Goal: Answer question/provide support

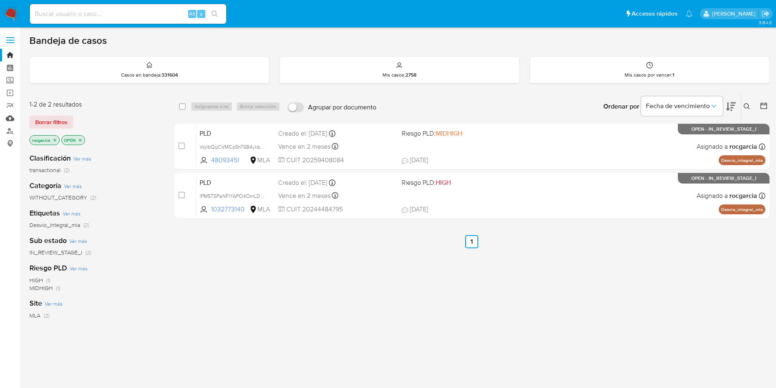
click at [11, 120] on link "Mulan" at bounding box center [48, 118] width 97 height 13
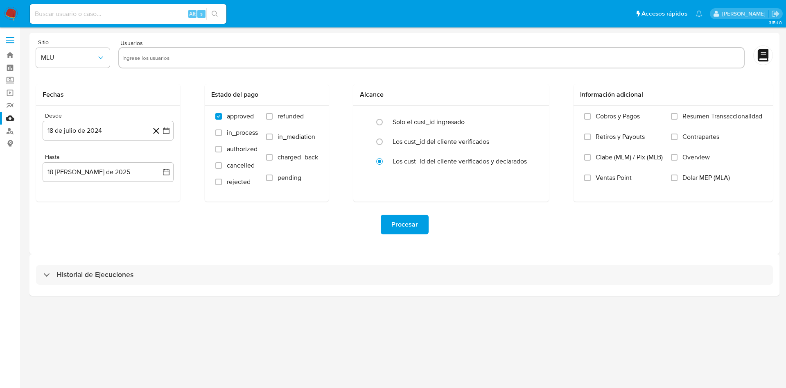
click at [164, 59] on input "text" at bounding box center [431, 57] width 618 height 13
paste input "146725093"
type input "146725093"
click at [122, 56] on div "146725093" at bounding box center [431, 57] width 626 height 21
click at [200, 63] on input "text" at bounding box center [457, 57] width 568 height 13
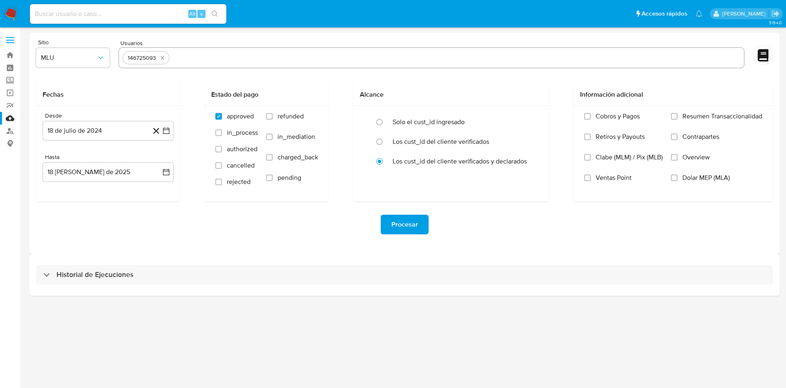
paste input "67528070"
type input "67528070"
click at [75, 53] on button "MLU" at bounding box center [73, 58] width 74 height 20
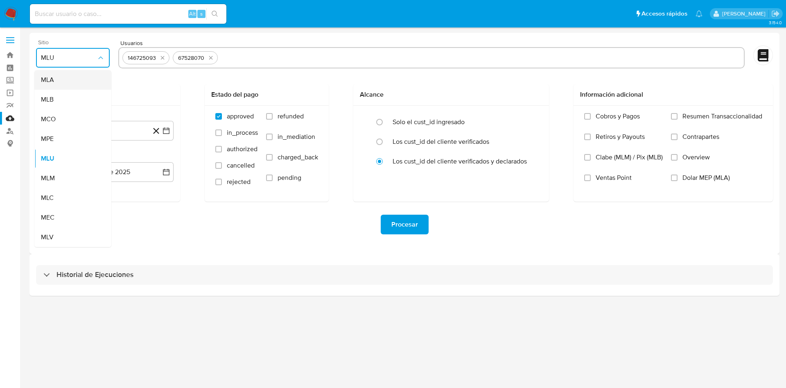
click at [75, 77] on div "MLA" at bounding box center [70, 80] width 59 height 20
click at [166, 133] on icon "button" at bounding box center [166, 130] width 8 height 8
click at [159, 161] on icon "Mes siguiente" at bounding box center [159, 160] width 3 height 6
click at [122, 160] on span "agosto 2024" at bounding box center [104, 160] width 37 height 8
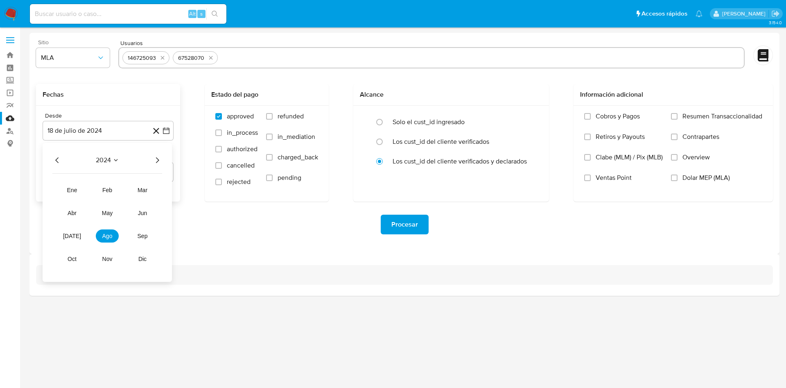
click at [157, 160] on icon "Año siguiente" at bounding box center [157, 160] width 10 height 10
click at [78, 191] on button "ene" at bounding box center [72, 189] width 23 height 13
click at [92, 193] on button "1" at bounding box center [91, 190] width 13 height 13
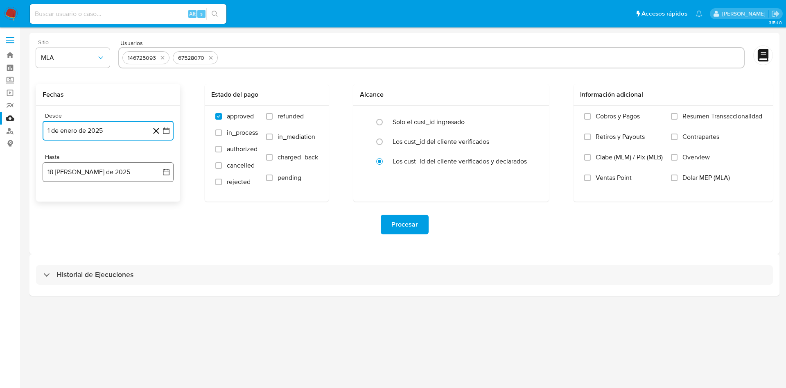
click at [111, 176] on button "18 de agosto de 2025" at bounding box center [108, 172] width 131 height 20
click at [56, 198] on icon "Mes anterior" at bounding box center [57, 201] width 10 height 10
click at [108, 298] on button "31" at bounding box center [107, 297] width 13 height 13
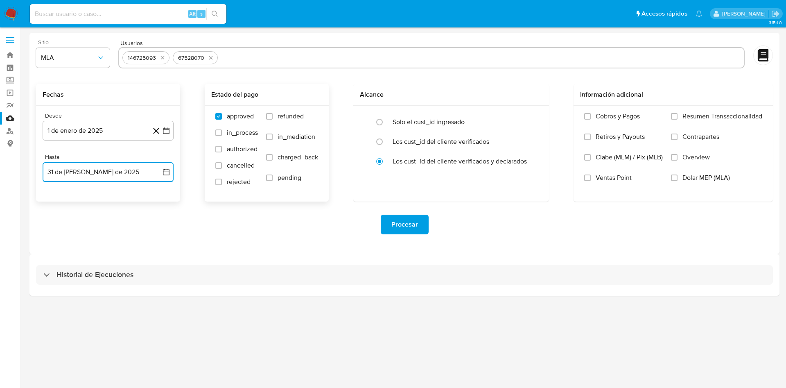
drag, startPoint x: 267, startPoint y: 119, endPoint x: 273, endPoint y: 118, distance: 5.8
click at [266, 119] on input "refunded" at bounding box center [269, 116] width 7 height 7
checkbox input "true"
click at [676, 180] on input "Dolar MEP (MLA)" at bounding box center [674, 177] width 7 height 7
click at [402, 228] on span "Procesar" at bounding box center [404, 224] width 27 height 18
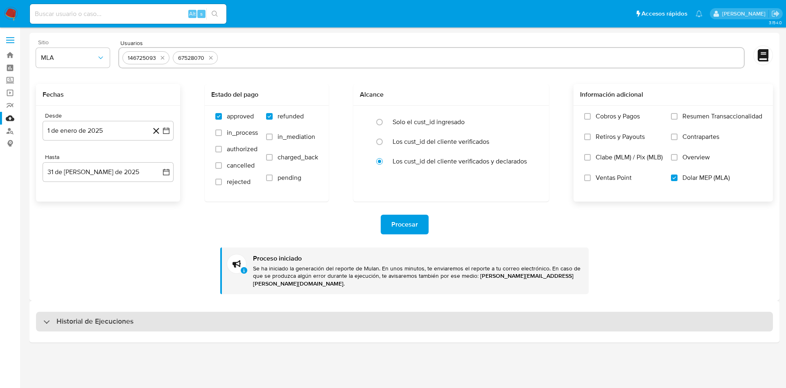
drag, startPoint x: 142, startPoint y: 307, endPoint x: 132, endPoint y: 307, distance: 9.8
click at [142, 311] on div "Historial de Ejecuciones" at bounding box center [404, 321] width 737 height 20
select select "10"
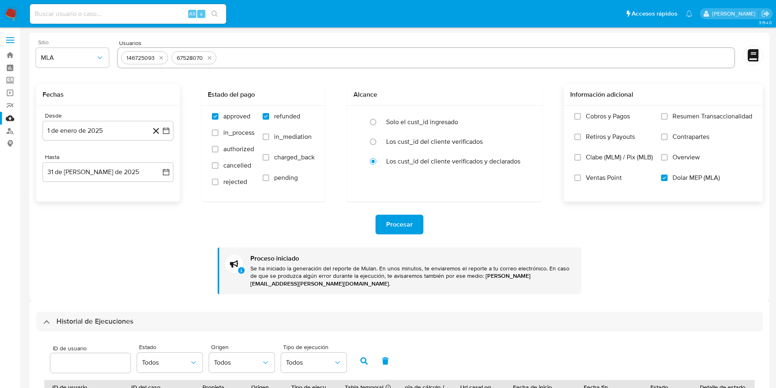
click at [10, 15] on img at bounding box center [11, 14] width 14 height 14
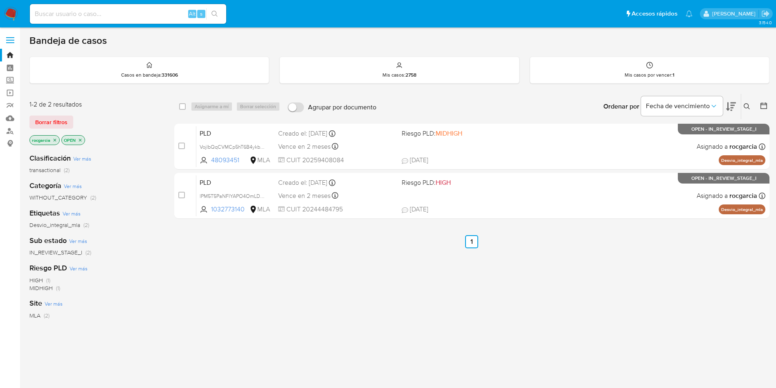
click at [747, 106] on icon at bounding box center [747, 106] width 7 height 7
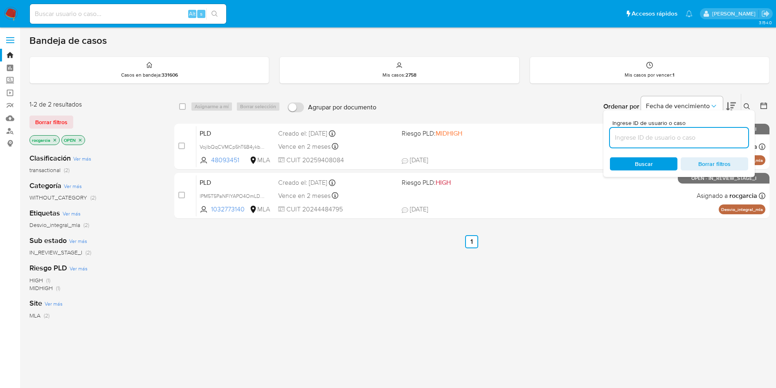
click at [644, 140] on input at bounding box center [679, 137] width 138 height 11
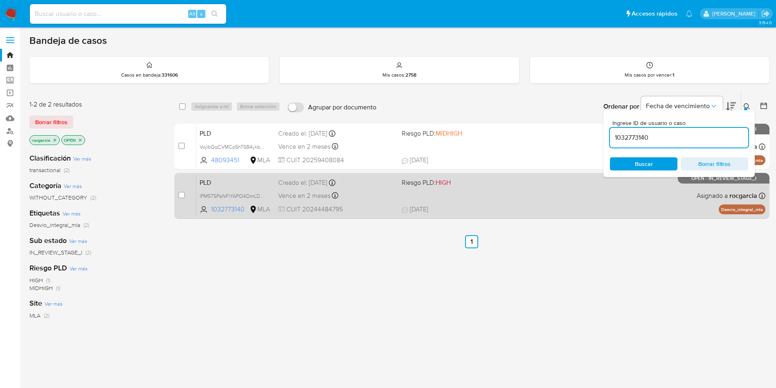
type input "1032773140"
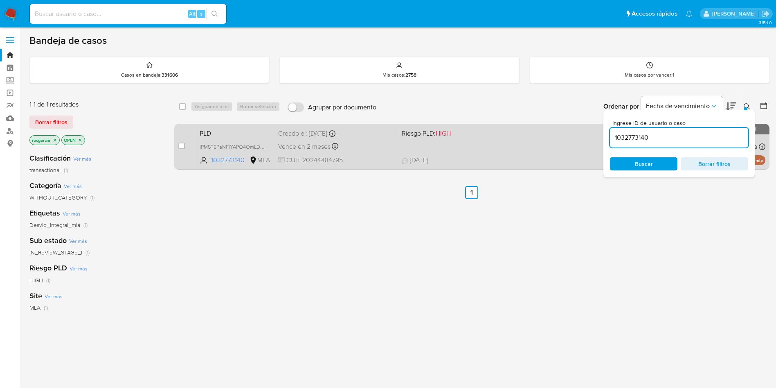
click at [517, 157] on span "14/08/2025 14/08/2025 12:45" at bounding box center [522, 159] width 241 height 9
click at [180, 145] on input "checkbox" at bounding box center [181, 145] width 7 height 7
checkbox input "true"
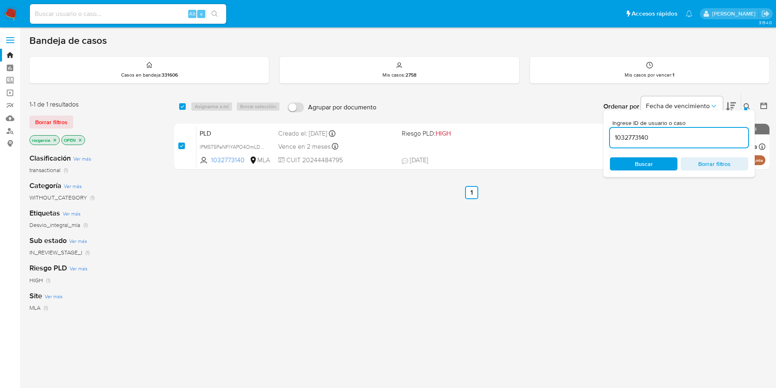
checkbox input "true"
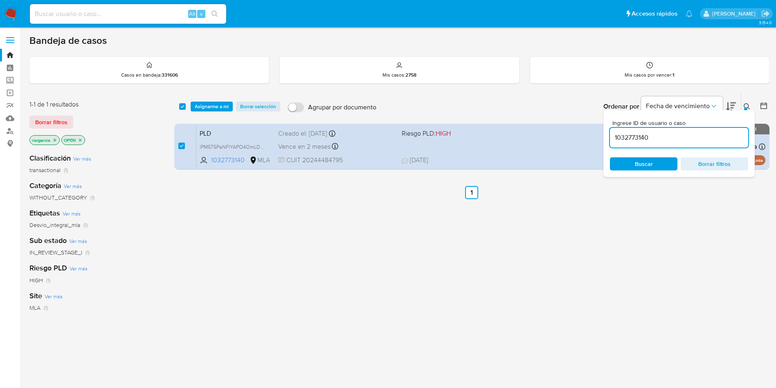
drag, startPoint x: 205, startPoint y: 106, endPoint x: 211, endPoint y: 112, distance: 8.1
click at [206, 106] on span "Asignarme a mí" at bounding box center [212, 106] width 34 height 8
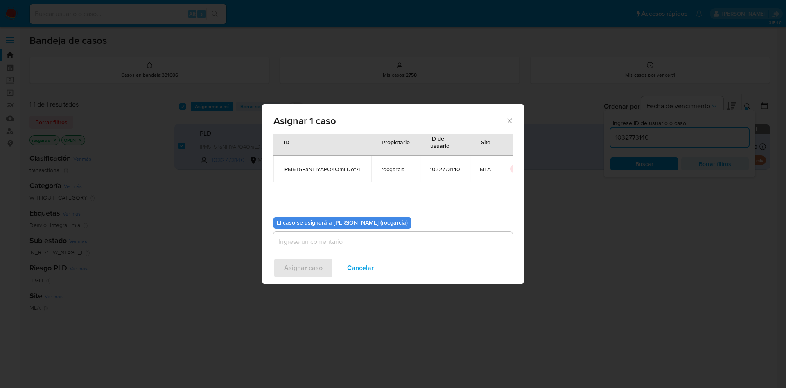
scroll to position [43, 0]
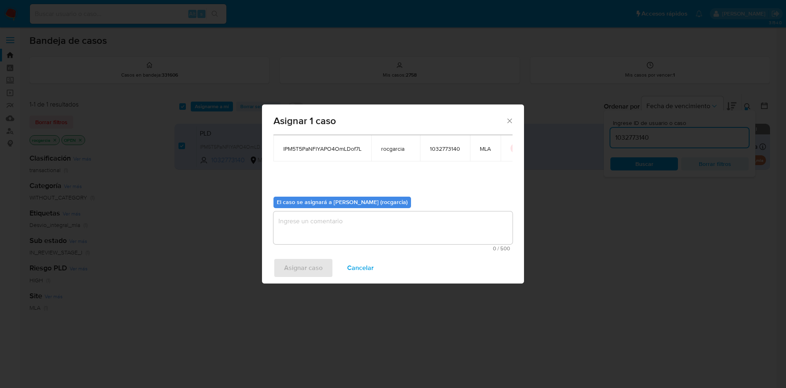
click at [303, 238] on textarea "assign-modal" at bounding box center [392, 227] width 239 height 33
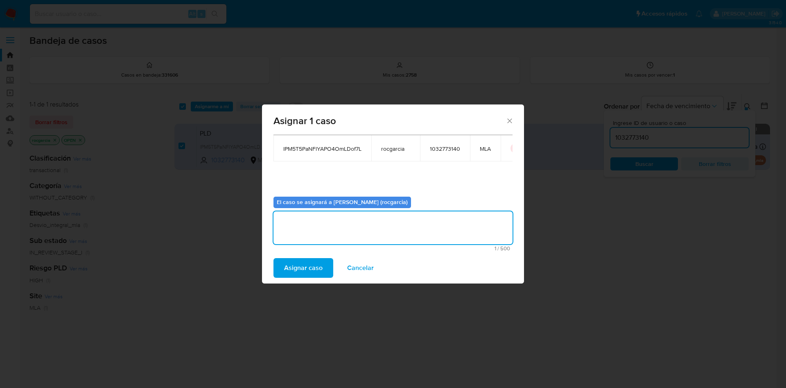
click at [305, 266] on span "Asignar caso" at bounding box center [303, 268] width 38 height 18
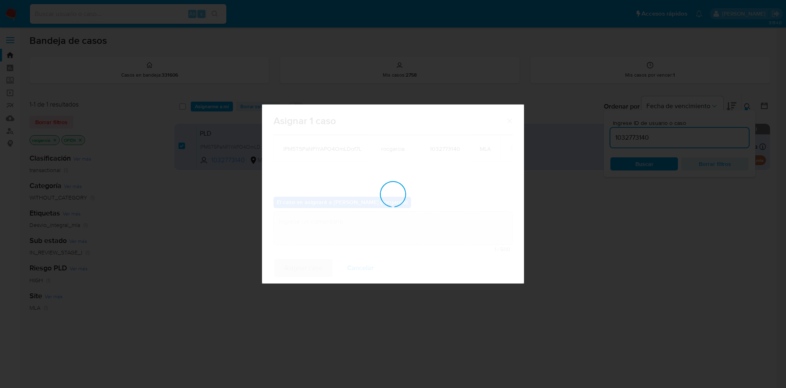
checkbox input "false"
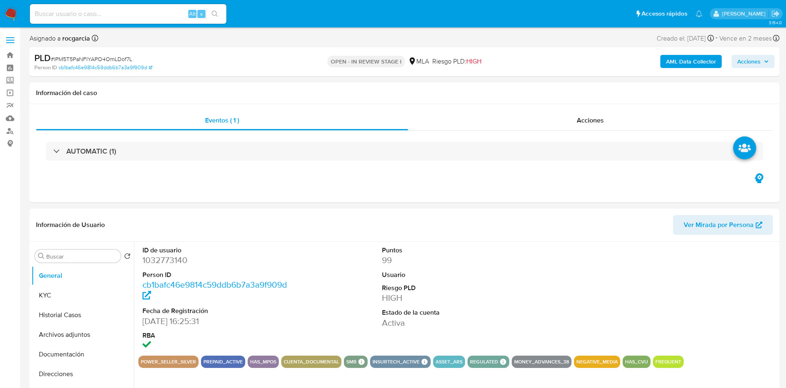
select select "10"
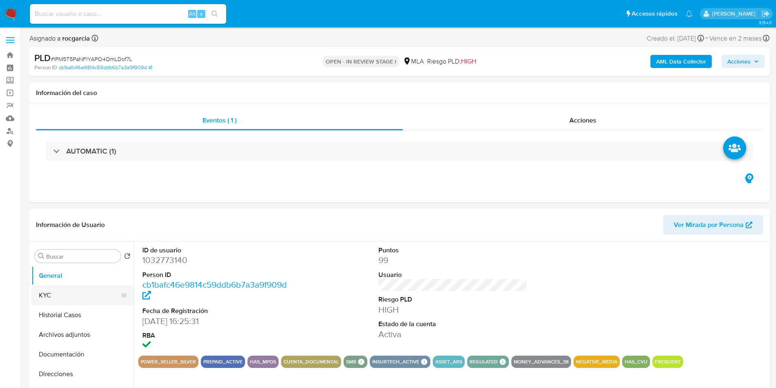
click at [52, 292] on button "KYC" at bounding box center [80, 295] width 96 height 20
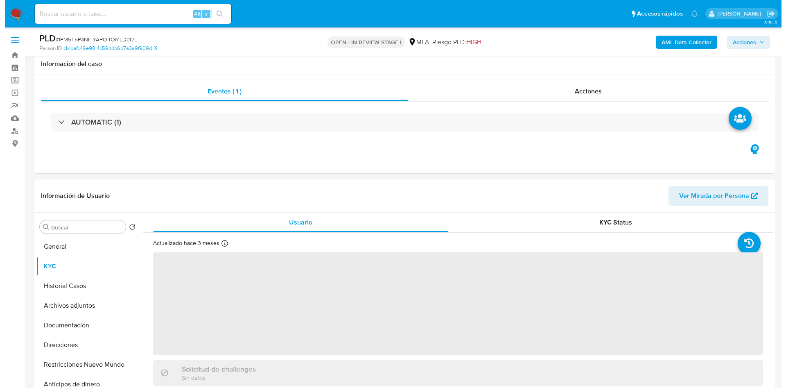
scroll to position [61, 0]
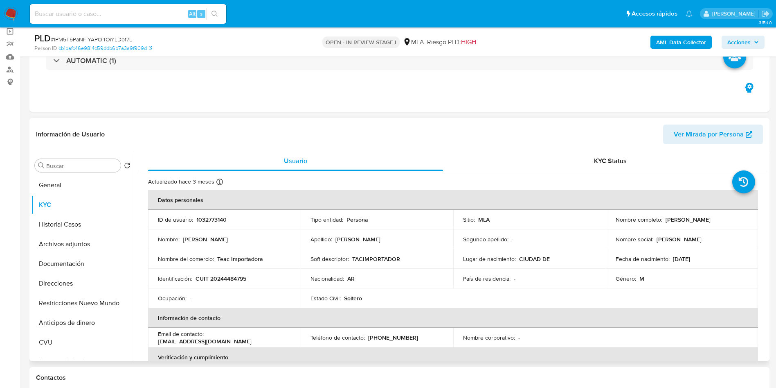
click at [230, 275] on p "CUIT 20244484795" at bounding box center [221, 278] width 51 height 7
copy p "20244484795"
click at [671, 40] on b "AML Data Collector" at bounding box center [681, 42] width 50 height 13
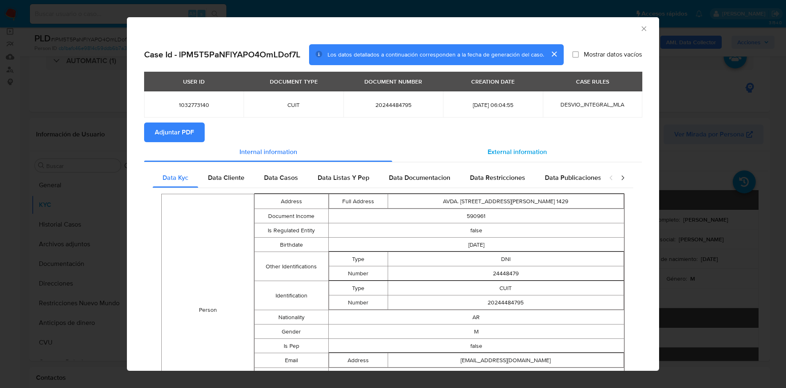
click at [520, 153] on span "External information" at bounding box center [516, 151] width 59 height 9
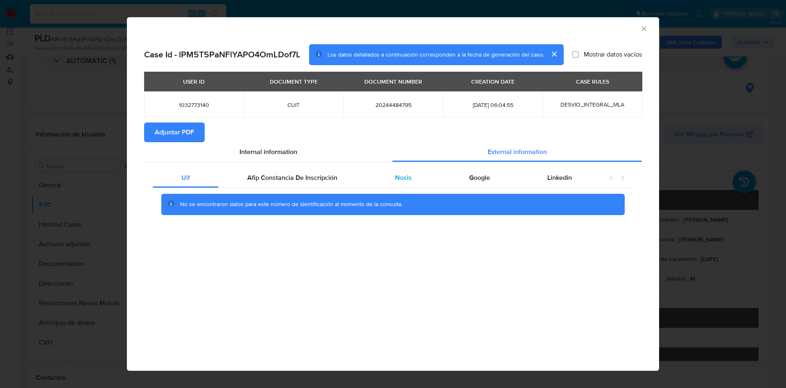
click at [392, 184] on div "Nosis" at bounding box center [403, 178] width 74 height 20
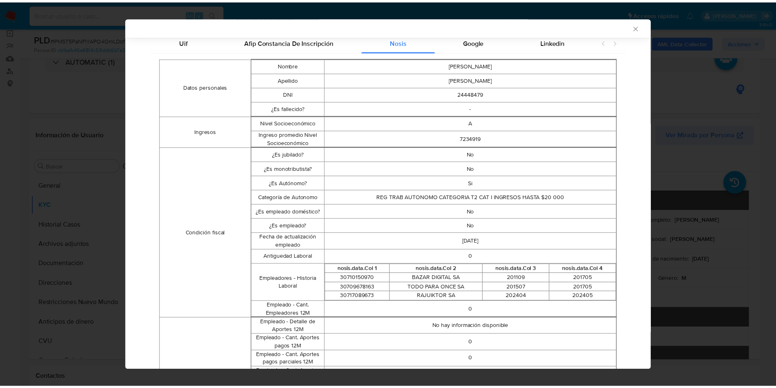
scroll to position [536, 0]
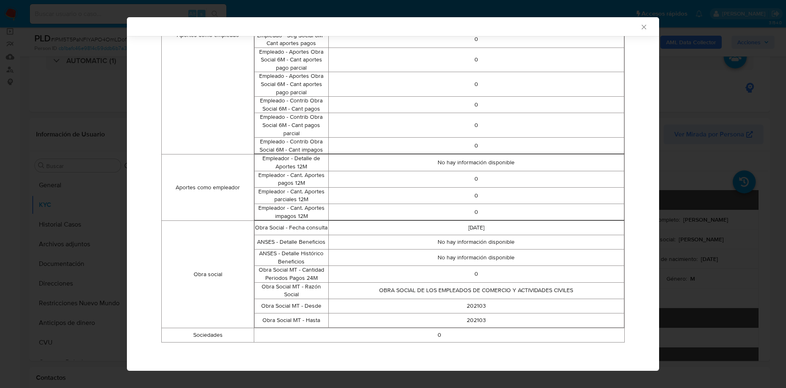
click at [641, 25] on icon "Cerrar ventana" at bounding box center [643, 27] width 5 height 5
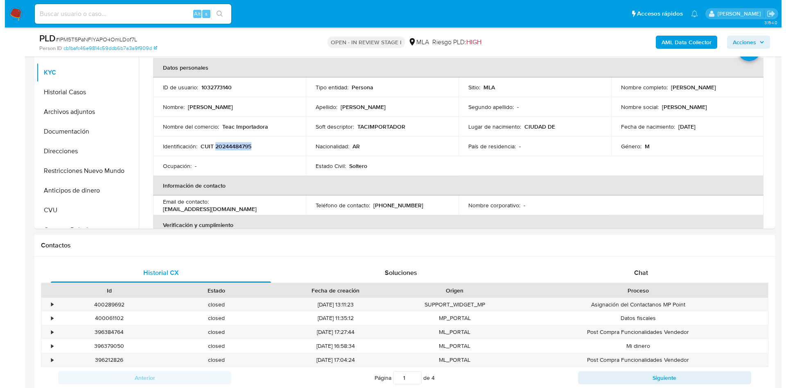
scroll to position [123, 0]
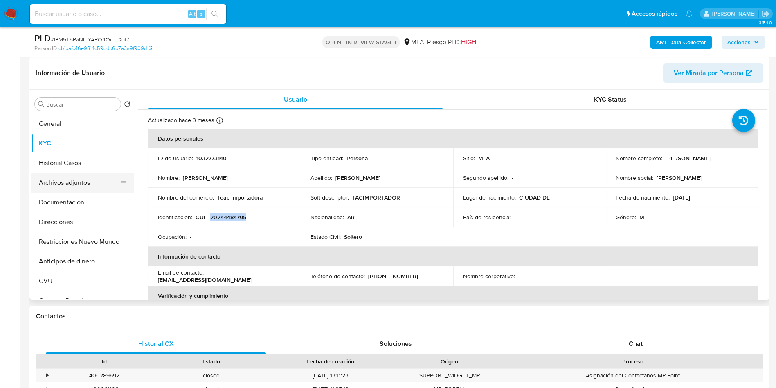
click at [63, 178] on button "Archivos adjuntos" at bounding box center [80, 183] width 96 height 20
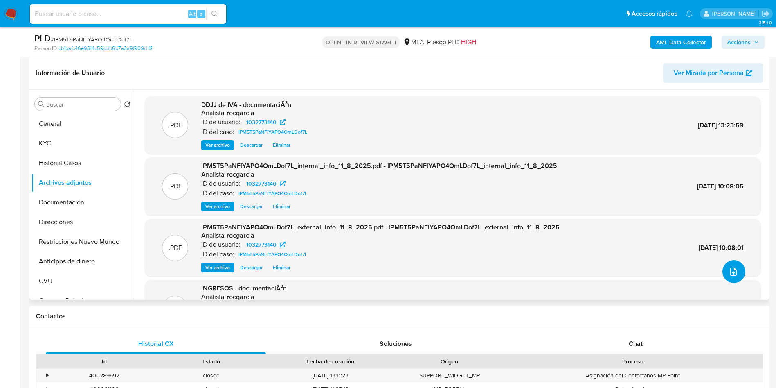
click at [734, 275] on span "upload-file" at bounding box center [734, 271] width 10 height 10
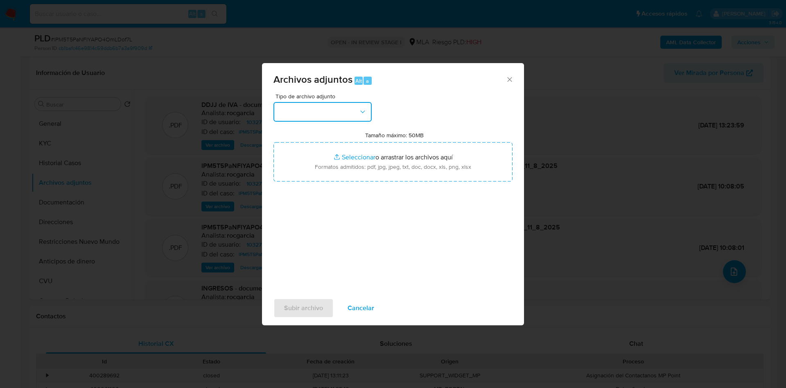
click at [324, 117] on button "button" at bounding box center [322, 112] width 98 height 20
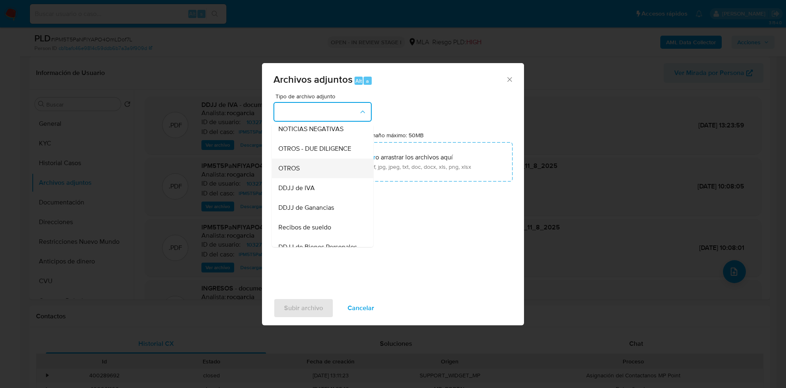
click at [308, 175] on div "OTROS" at bounding box center [319, 168] width 83 height 20
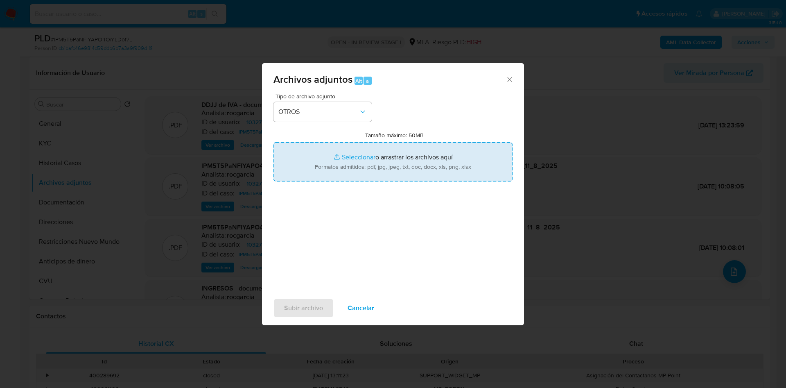
click at [349, 158] on input "Tamaño máximo: 50MB Seleccionar archivos" at bounding box center [392, 161] width 239 height 39
type input "C:\fakepath\1032773140 - lPM5T5PaNFlYAPO4OmLDof7L.docx"
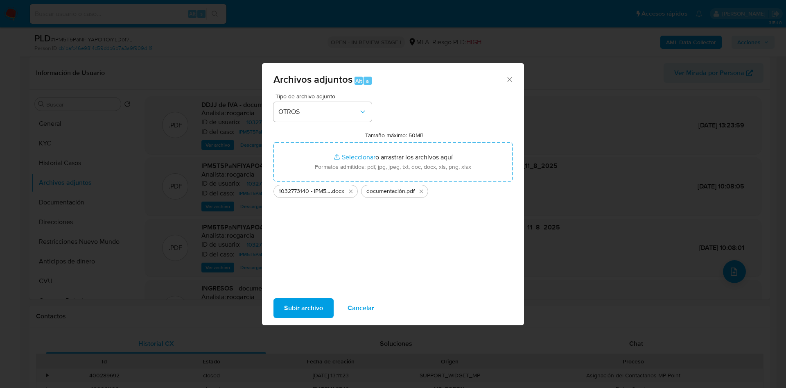
click at [295, 311] on span "Subir archivo" at bounding box center [303, 308] width 39 height 18
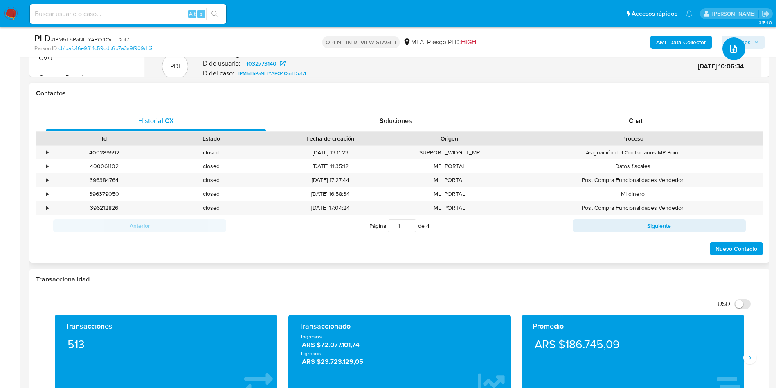
scroll to position [368, 0]
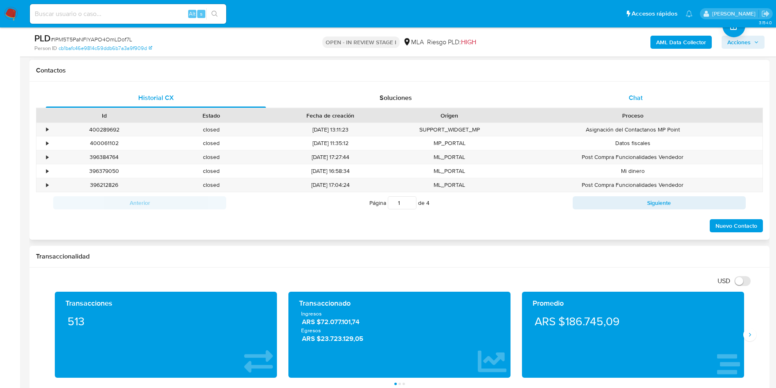
click at [631, 99] on span "Chat" at bounding box center [636, 97] width 14 height 9
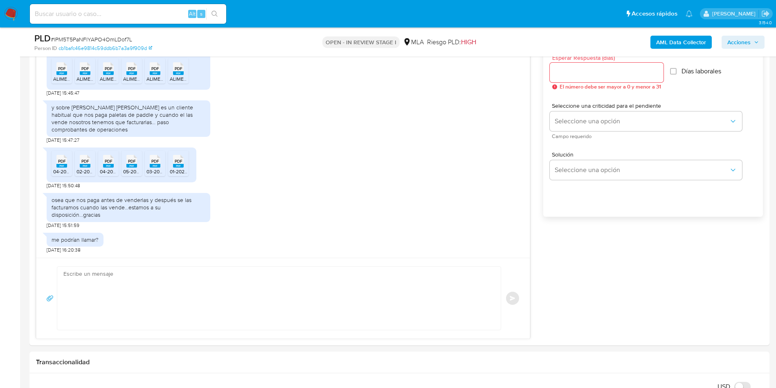
scroll to position [491, 0]
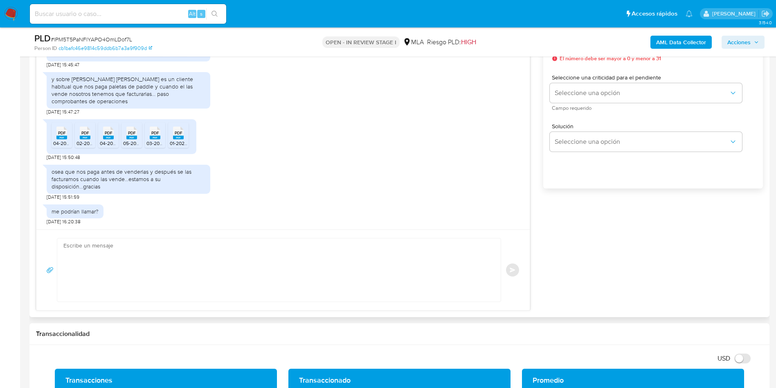
click at [130, 279] on textarea at bounding box center [276, 269] width 427 height 63
paste textarea "Muchas gracias por la respuesta. Analizamos tu caso y notamos que la informació…"
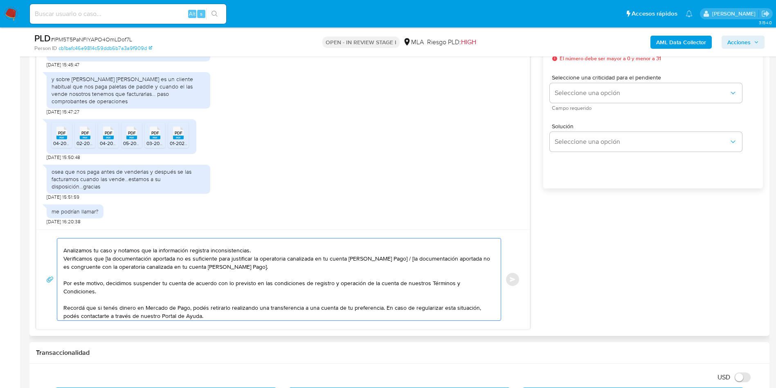
scroll to position [0, 0]
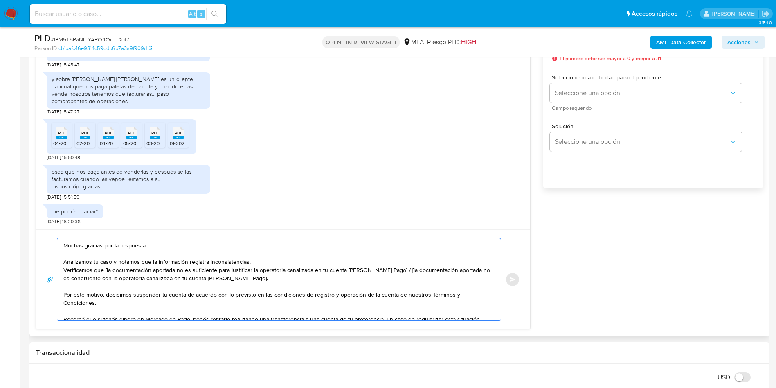
click at [106, 272] on textarea "Muchas gracias por la respuesta. Analizamos tu caso y notamos que la informació…" at bounding box center [276, 279] width 427 height 82
drag, startPoint x: 389, startPoint y: 270, endPoint x: 460, endPoint y: 296, distance: 75.6
click at [460, 296] on textarea "Muchas gracias por la respuesta. Analizamos tu caso y notamos que la informació…" at bounding box center [276, 279] width 427 height 82
click at [445, 268] on textarea "Muchas gracias por la respuesta. Analizamos tu caso y notamos que la informació…" at bounding box center [276, 279] width 427 height 82
click at [0, 0] on lt-span "sugerimos" at bounding box center [0, 0] width 0 height 0
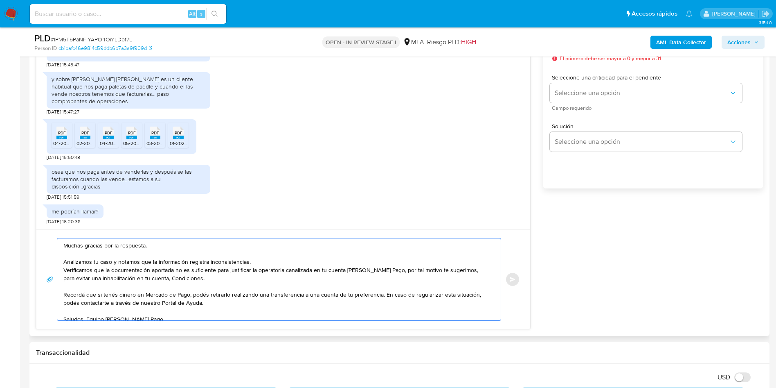
click at [173, 281] on textarea "Muchas gracias por la respuesta. Analizamos tu caso y notamos que la informació…" at bounding box center [276, 279] width 427 height 82
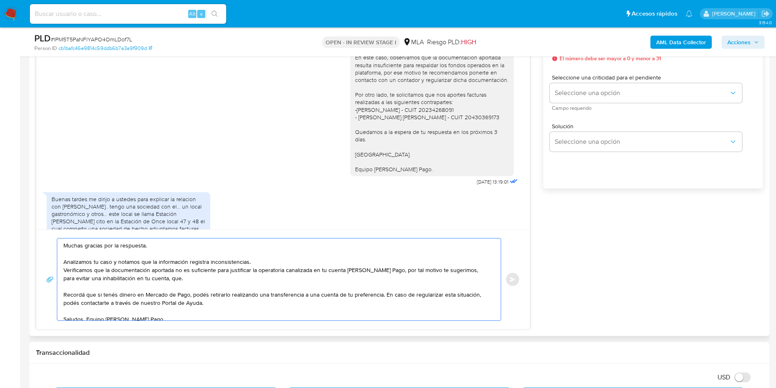
scroll to position [433, 0]
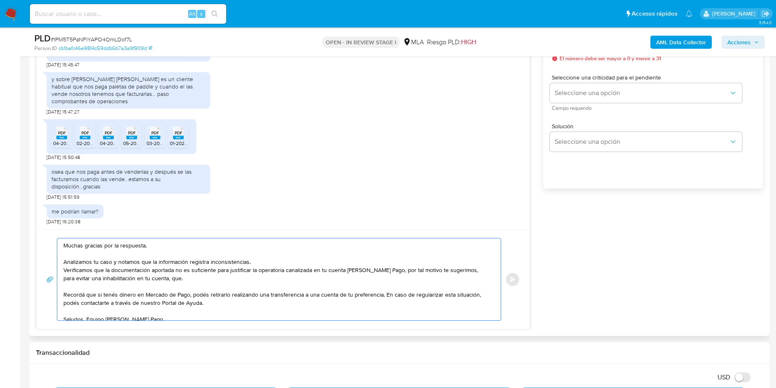
drag, startPoint x: 81, startPoint y: 272, endPoint x: 237, endPoint y: 276, distance: 156.4
click at [237, 276] on textarea "Muchas gracias por la respuesta. Analizamos tu caso y notamos que la informació…" at bounding box center [276, 279] width 427 height 82
drag, startPoint x: 81, startPoint y: 280, endPoint x: 113, endPoint y: 276, distance: 31.8
click at [113, 276] on textarea "Muchas gracias por la respuesta. Analizamos tu caso y notamos que la informació…" at bounding box center [276, 279] width 427 height 82
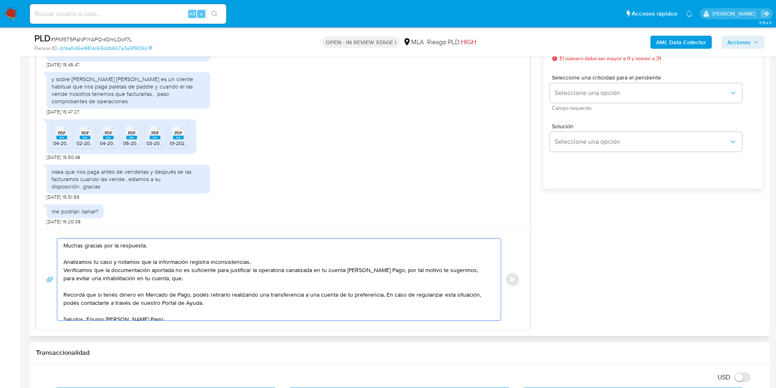
click at [113, 276] on textarea "Muchas gracias por la respuesta. Analizamos tu caso y notamos que la informació…" at bounding box center [276, 279] width 427 height 82
click at [167, 279] on textarea "Muchas gracias por la respuesta. Analizamos tu caso y notamos que la informació…" at bounding box center [276, 279] width 427 height 82
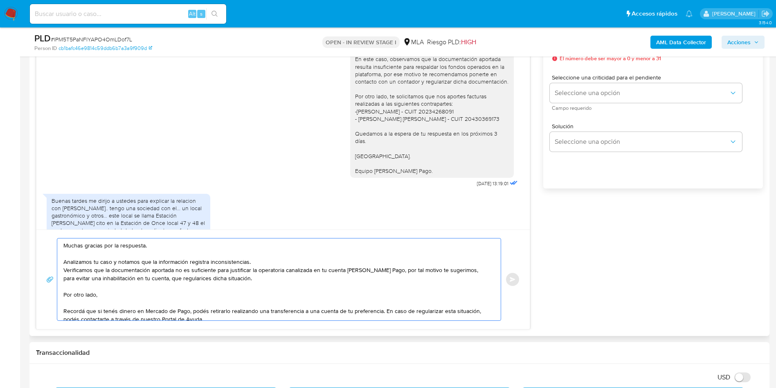
scroll to position [187, 0]
click at [113, 293] on textarea "Muchas gracias por la respuesta. Analizamos tu caso y notamos que la informació…" at bounding box center [276, 279] width 427 height 82
click at [0, 0] on lt-strong "é" at bounding box center [0, 0] width 0 height 0
click at [142, 293] on textarea "Muchas gracias por la respuesta. Analizamos tu caso y notamos que la informació…" at bounding box center [276, 279] width 427 height 82
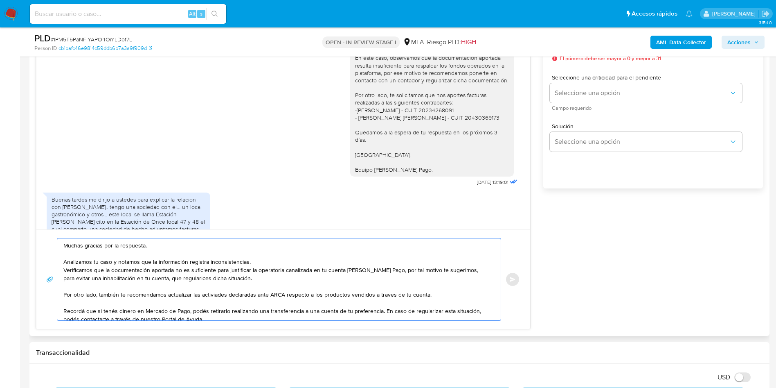
drag, startPoint x: 116, startPoint y: 293, endPoint x: 178, endPoint y: 302, distance: 62.8
click at [178, 302] on textarea "Muchas gracias por la respuesta. Analizamos tu caso y notamos que la informació…" at bounding box center [276, 279] width 427 height 82
click at [205, 295] on textarea "Muchas gracias por la respuesta. Analizamos tu caso y notamos que la informació…" at bounding box center [276, 279] width 427 height 82
click at [0, 0] on lt-strong "d" at bounding box center [0, 0] width 0 height 0
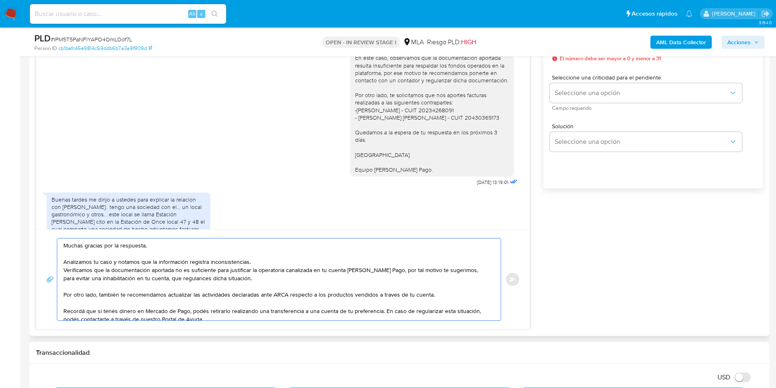
drag, startPoint x: 246, startPoint y: 297, endPoint x: 269, endPoint y: 294, distance: 22.8
click at [269, 294] on textarea "Muchas gracias por la respuesta. Analizamos tu caso y notamos que la informació…" at bounding box center [276, 279] width 427 height 82
click at [386, 298] on textarea "Muchas gracias por la respuesta. Analizamos tu caso y notamos que la informació…" at bounding box center [276, 279] width 427 height 82
click at [0, 0] on lt-span "través" at bounding box center [0, 0] width 0 height 0
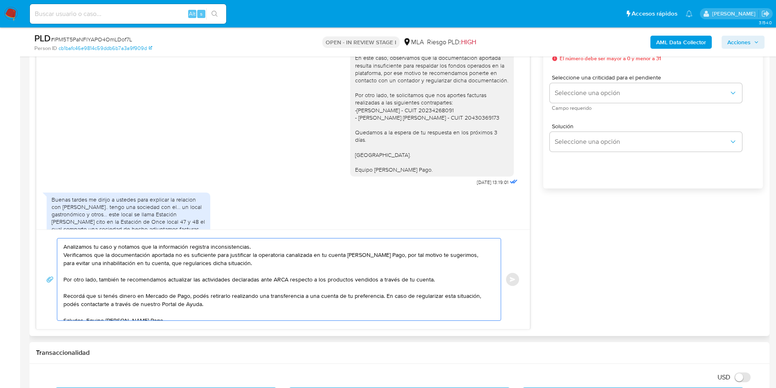
scroll to position [30, 0]
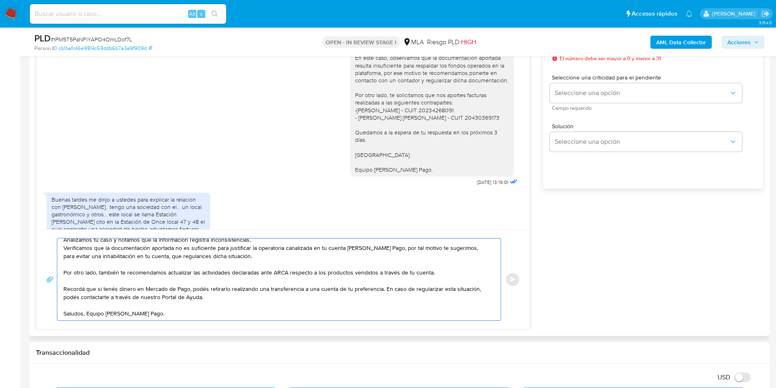
drag, startPoint x: 71, startPoint y: 277, endPoint x: 106, endPoint y: 279, distance: 35.7
click at [106, 279] on textarea "Muchas gracias por la respuesta. Analizamos tu caso y notamos que la informació…" at bounding box center [276, 279] width 427 height 82
drag, startPoint x: 370, startPoint y: 281, endPoint x: 57, endPoint y: 282, distance: 312.6
click at [57, 282] on div "Muchas gracias por la respuesta. Analizamos tu caso y notamos que la informació…" at bounding box center [276, 279] width 439 height 82
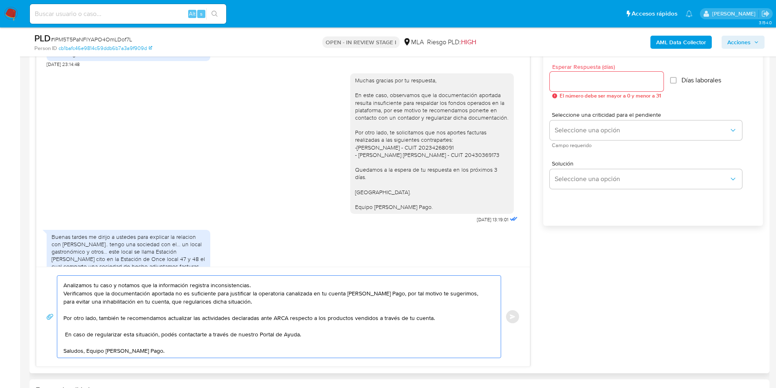
scroll to position [430, 0]
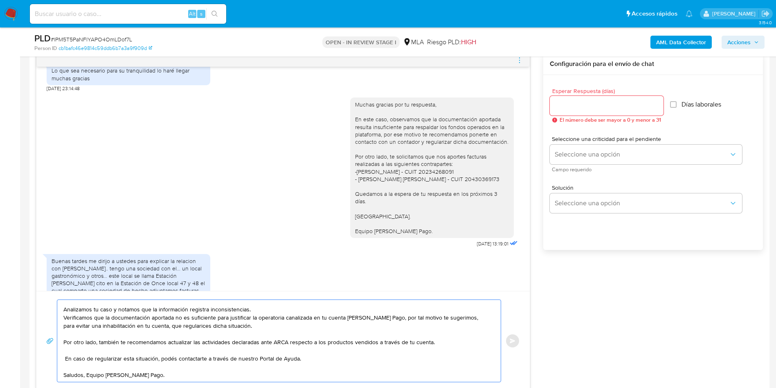
type textarea "Muchas gracias por la respuesta. Analizamos tu caso y notamos que la informació…"
click at [588, 107] on input "Esperar Respuesta (días)" at bounding box center [607, 105] width 114 height 11
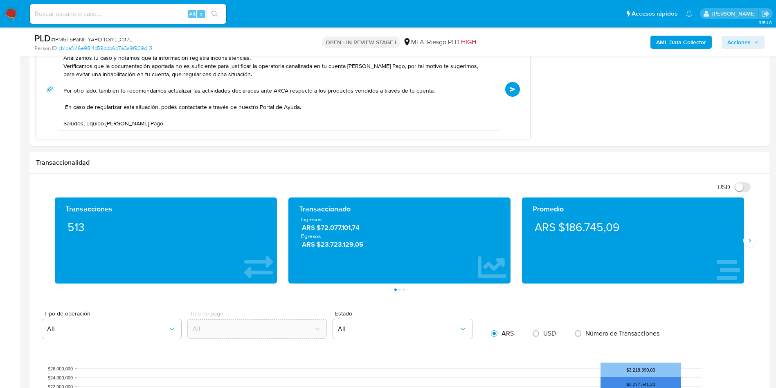
scroll to position [552, 0]
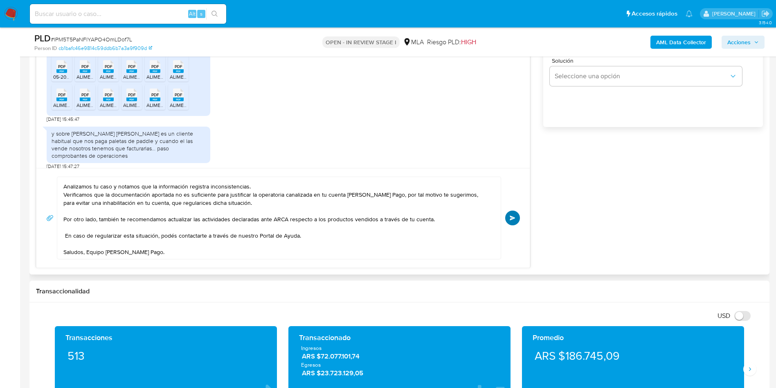
type input "0"
click at [510, 220] on button "Enviar" at bounding box center [512, 217] width 15 height 15
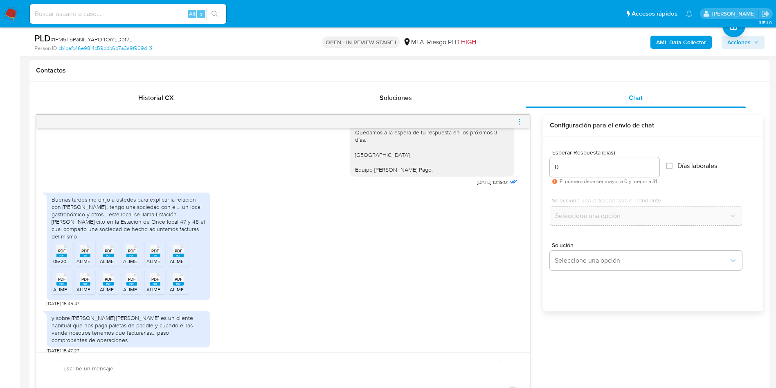
scroll to position [583, 0]
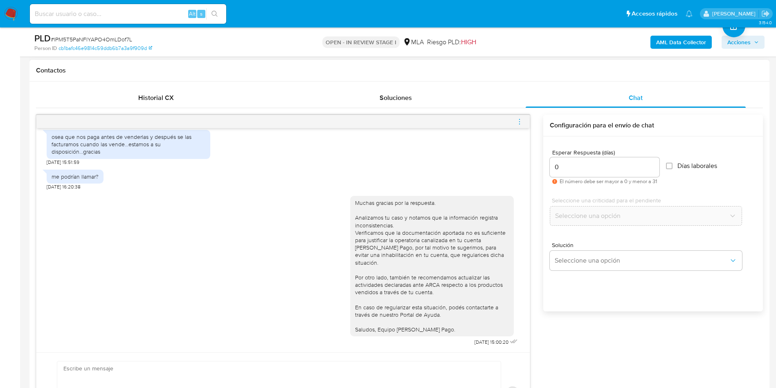
click at [521, 123] on icon "menu-action" at bounding box center [519, 121] width 7 height 7
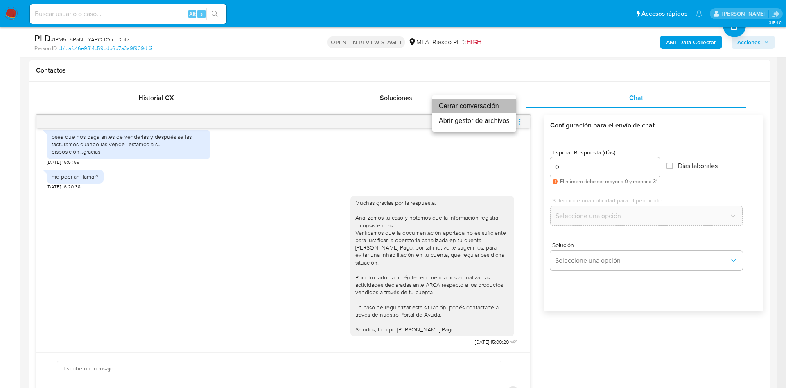
click at [460, 107] on li "Cerrar conversación" at bounding box center [474, 106] width 84 height 15
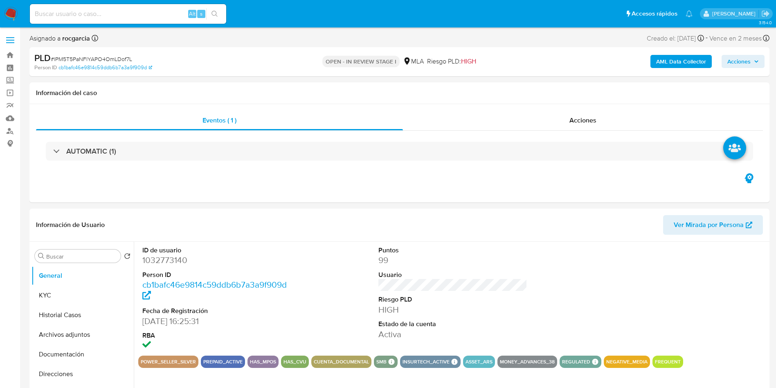
select select "10"
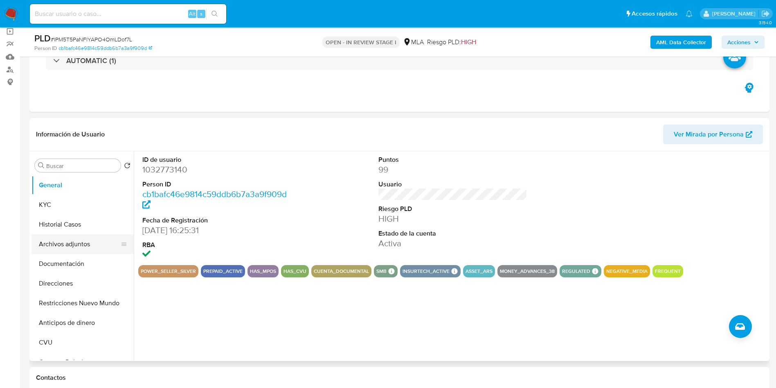
click at [47, 248] on button "Archivos adjuntos" at bounding box center [80, 244] width 96 height 20
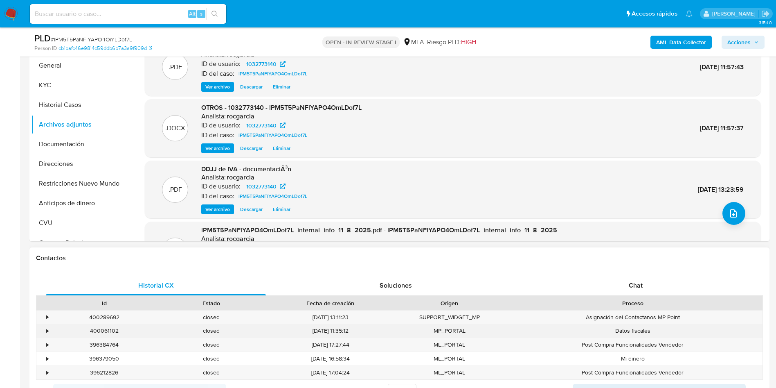
scroll to position [184, 0]
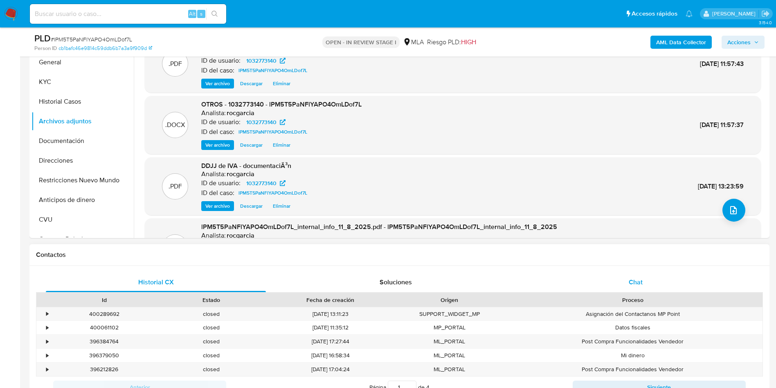
click at [632, 280] on span "Chat" at bounding box center [636, 281] width 14 height 9
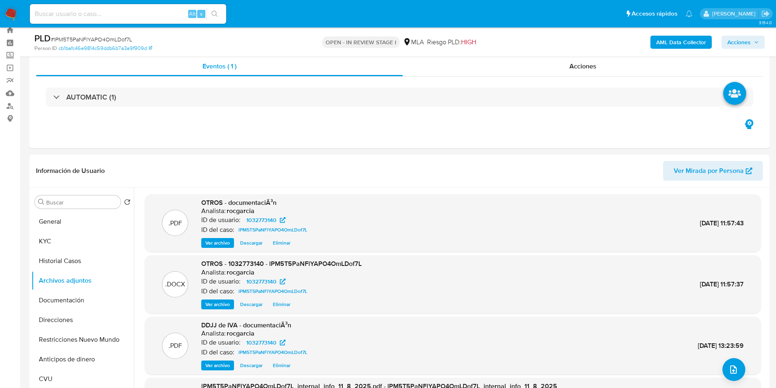
scroll to position [0, 0]
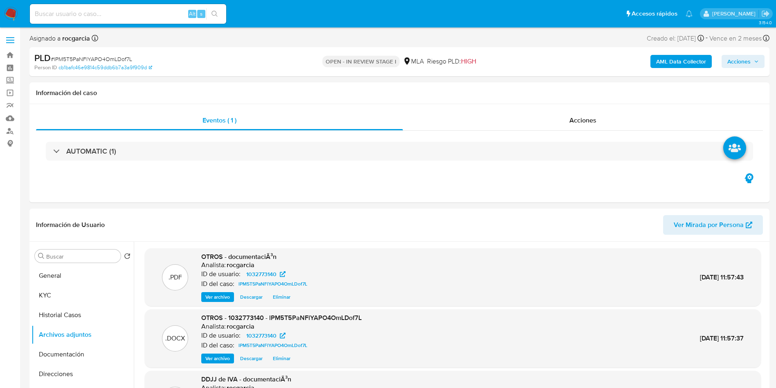
click at [738, 63] on span "Acciones" at bounding box center [739, 61] width 23 height 13
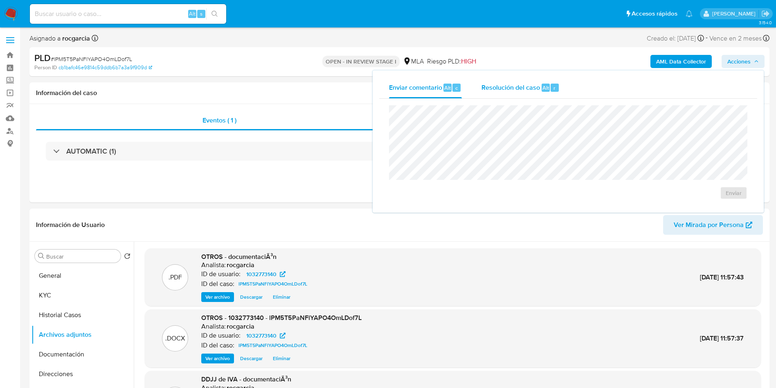
click at [520, 87] on span "Resolución del caso" at bounding box center [511, 87] width 59 height 9
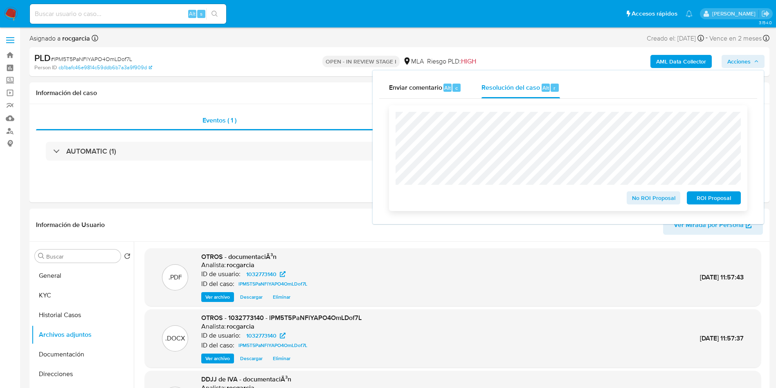
click at [709, 203] on span "ROI Proposal" at bounding box center [714, 197] width 43 height 11
